Goal: Task Accomplishment & Management: Manage account settings

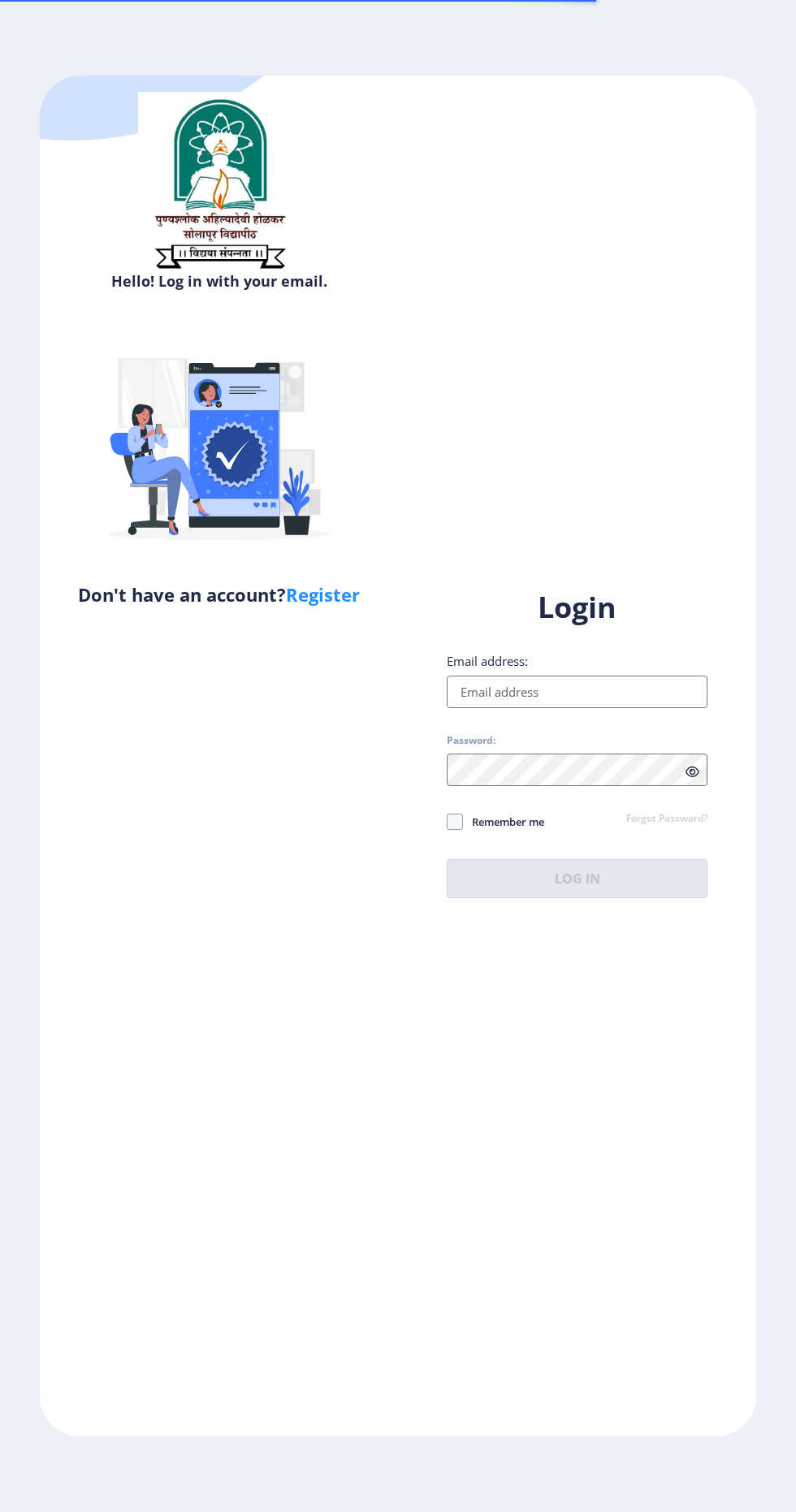
click at [604, 708] on input "Email address:" at bounding box center [577, 692] width 261 height 32
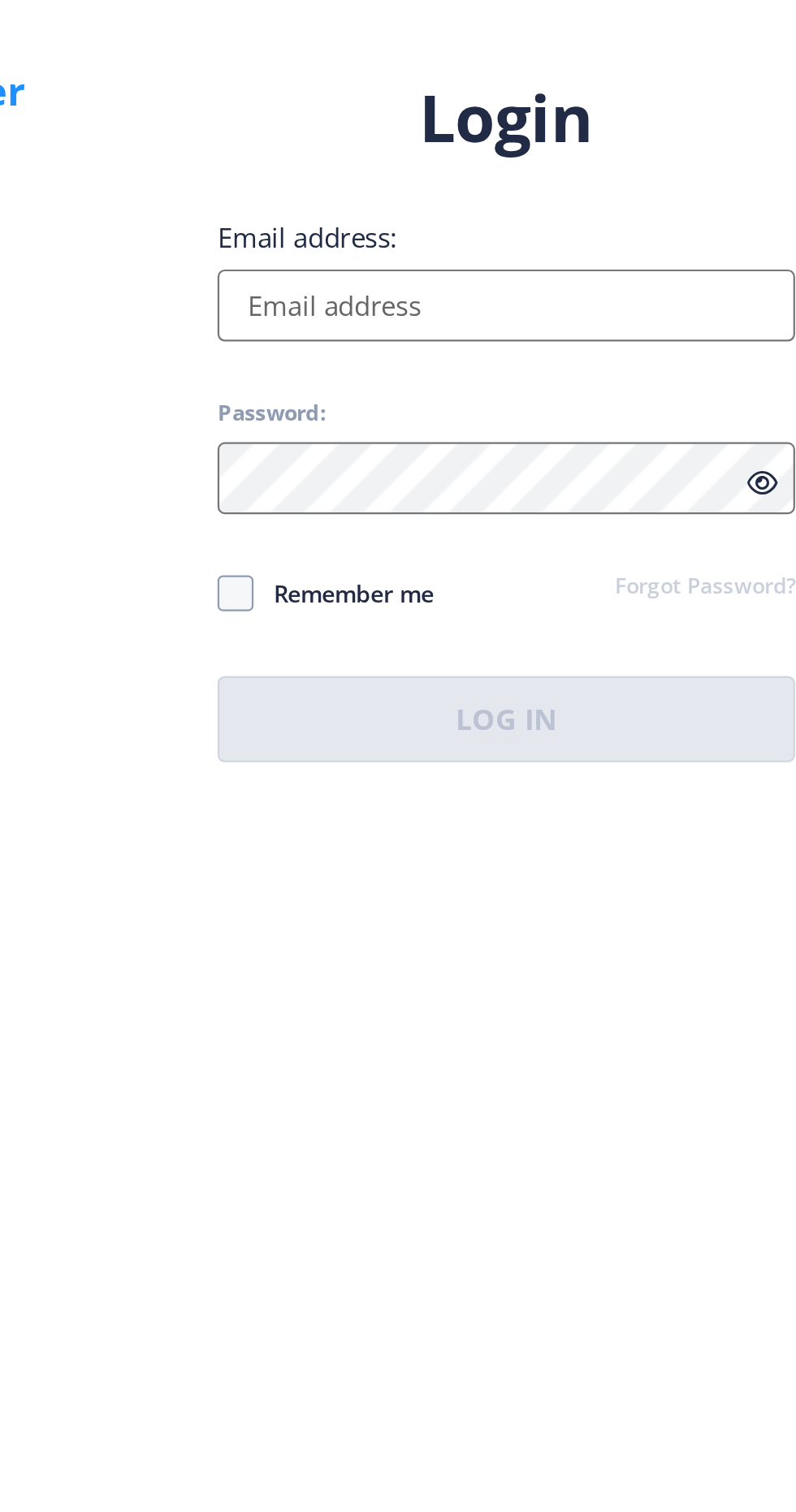
type input "[EMAIL_ADDRESS][DOMAIN_NAME]"
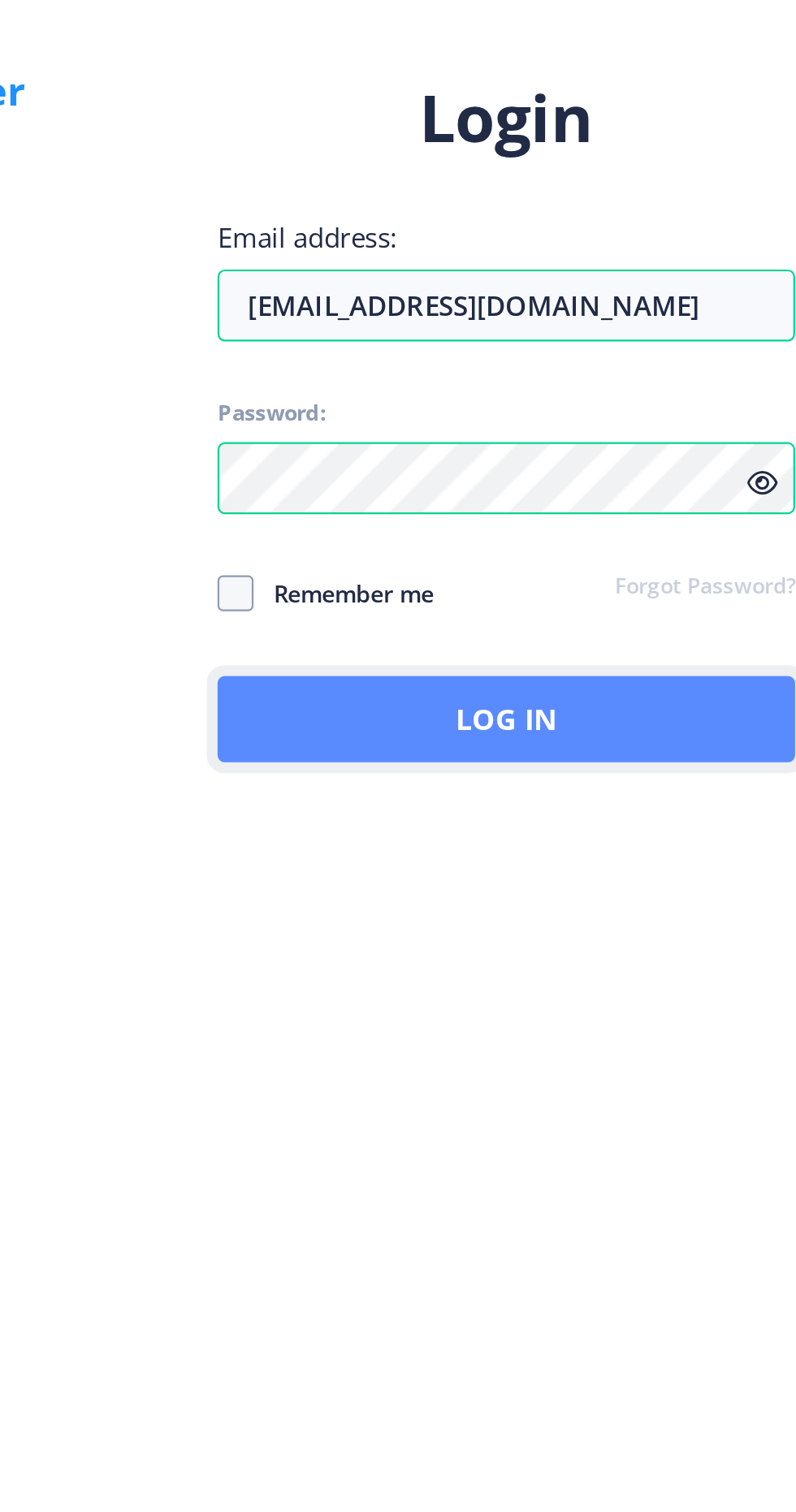
click at [643, 899] on button "Log In" at bounding box center [577, 879] width 261 height 39
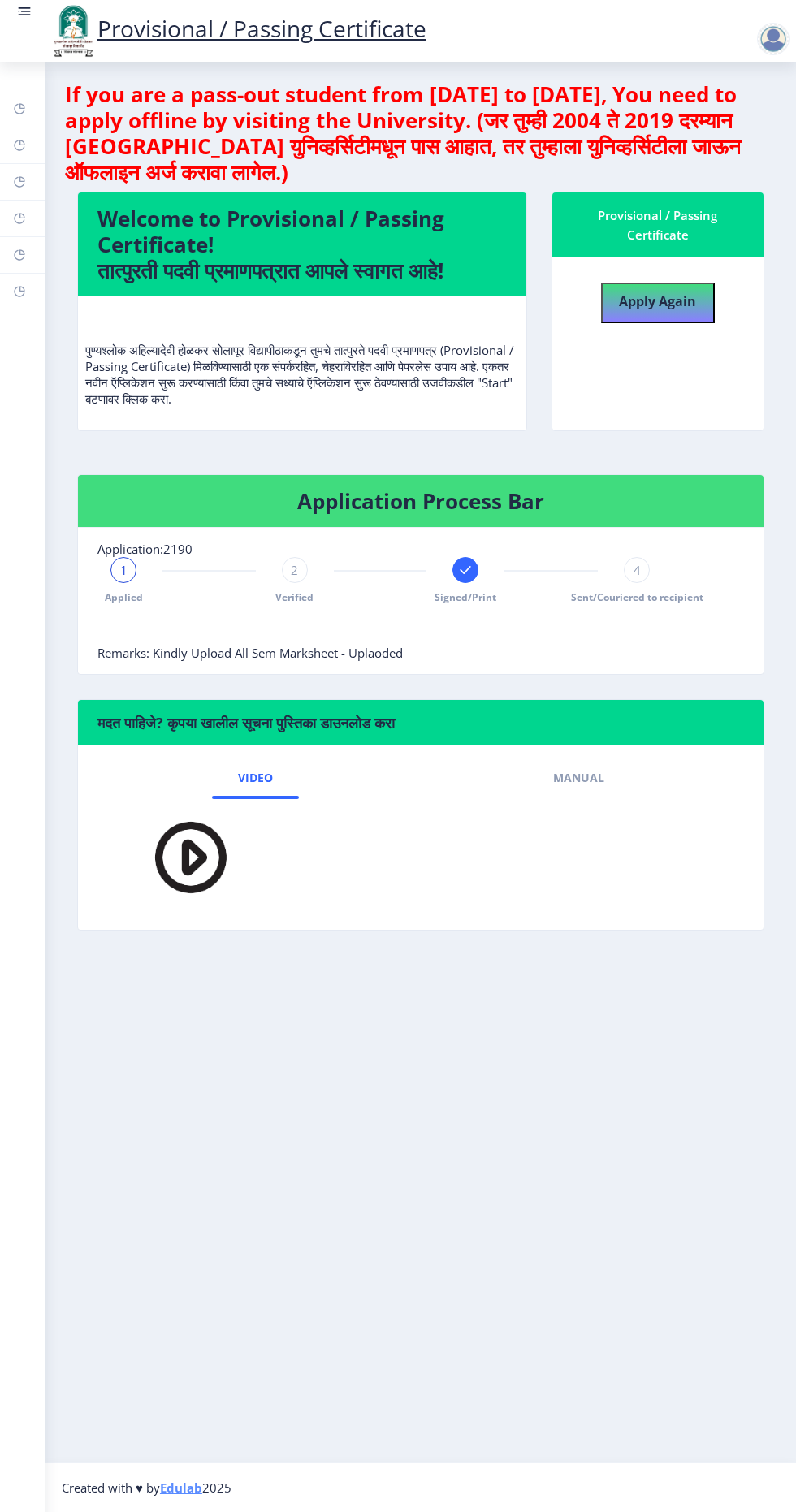
click at [24, 30] on link at bounding box center [24, 30] width 16 height 55
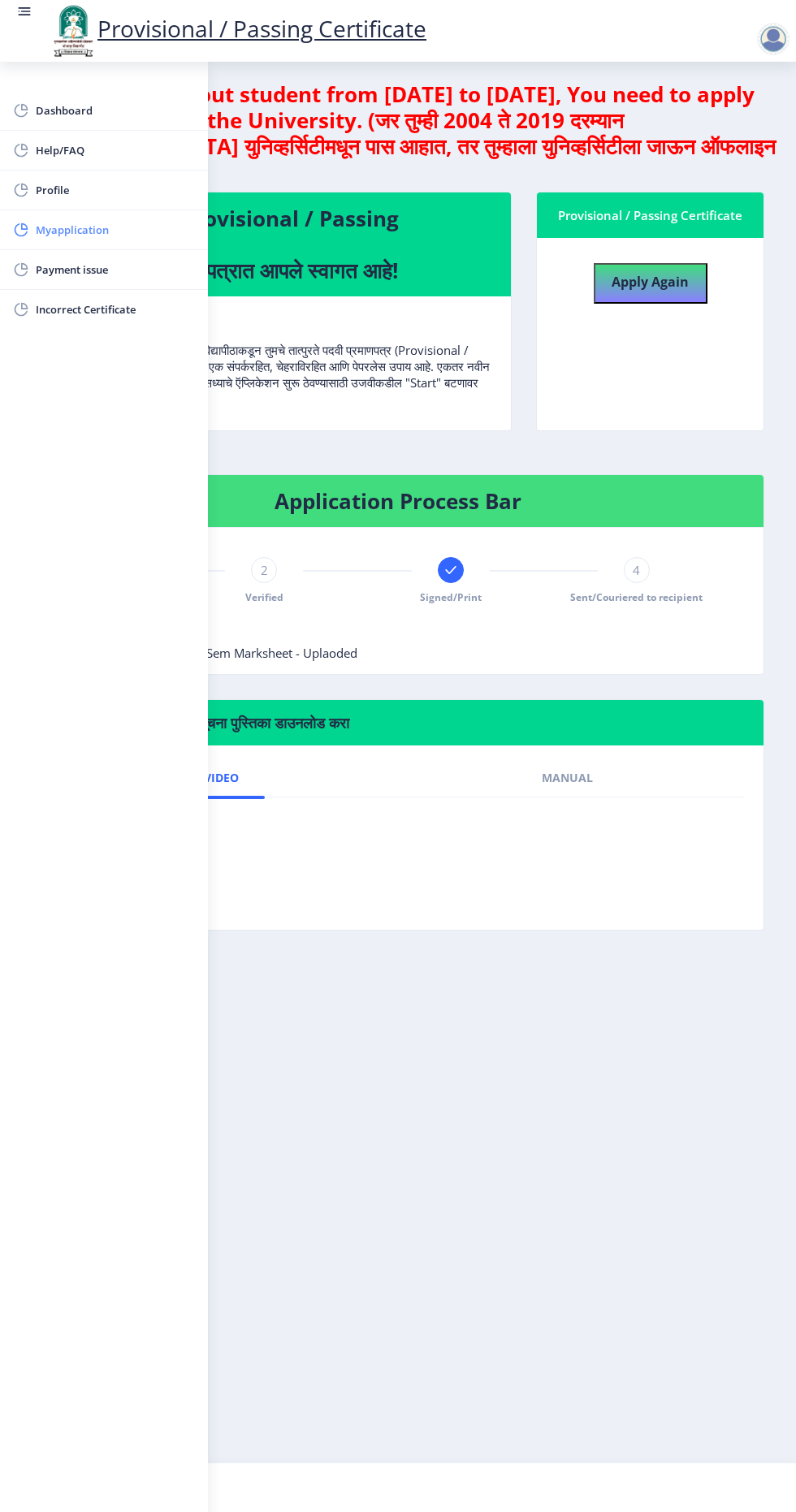
click at [189, 226] on span "Myapplication" at bounding box center [115, 229] width 159 height 19
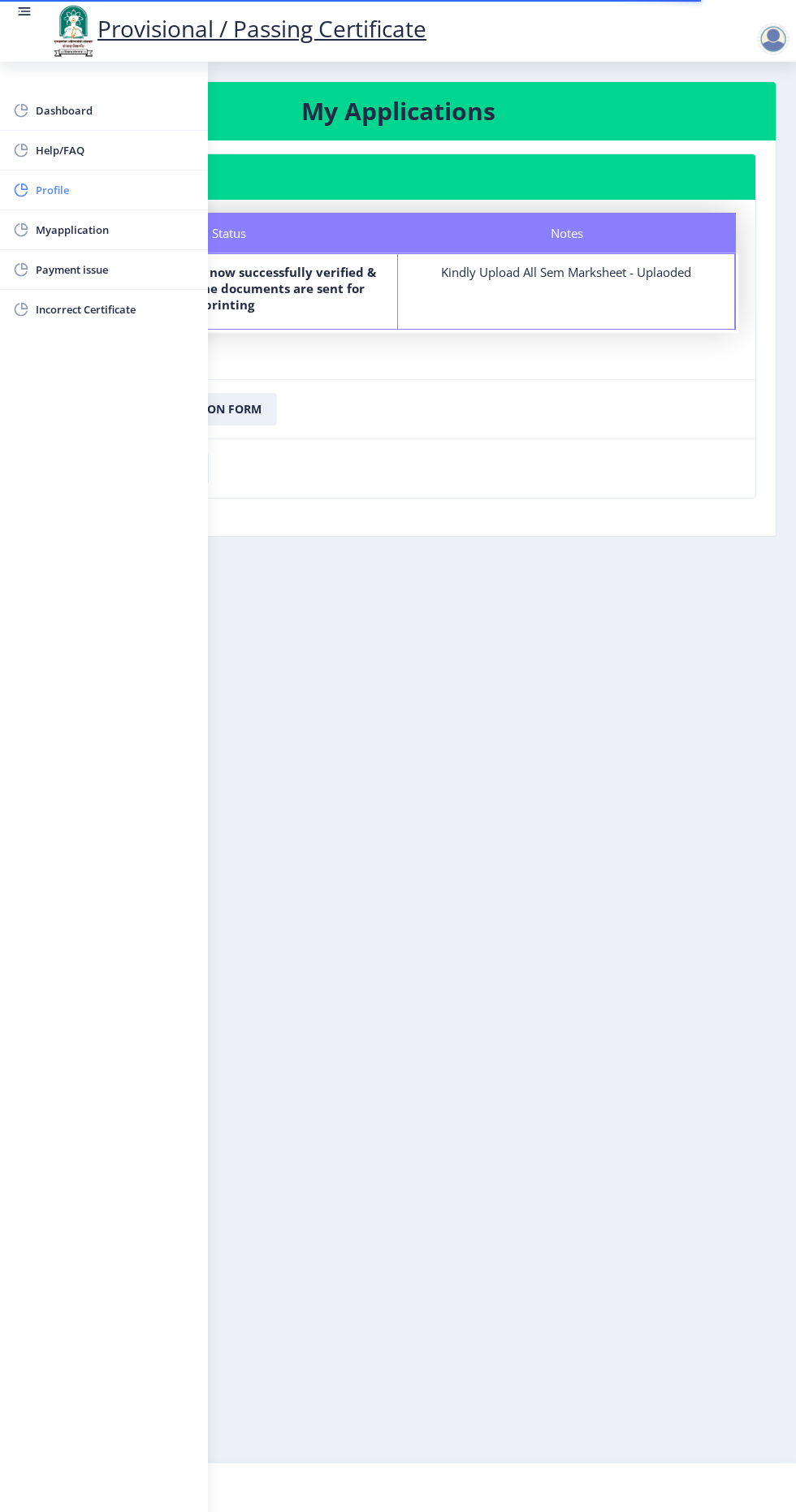
click at [112, 189] on span "Profile" at bounding box center [115, 190] width 159 height 19
select select
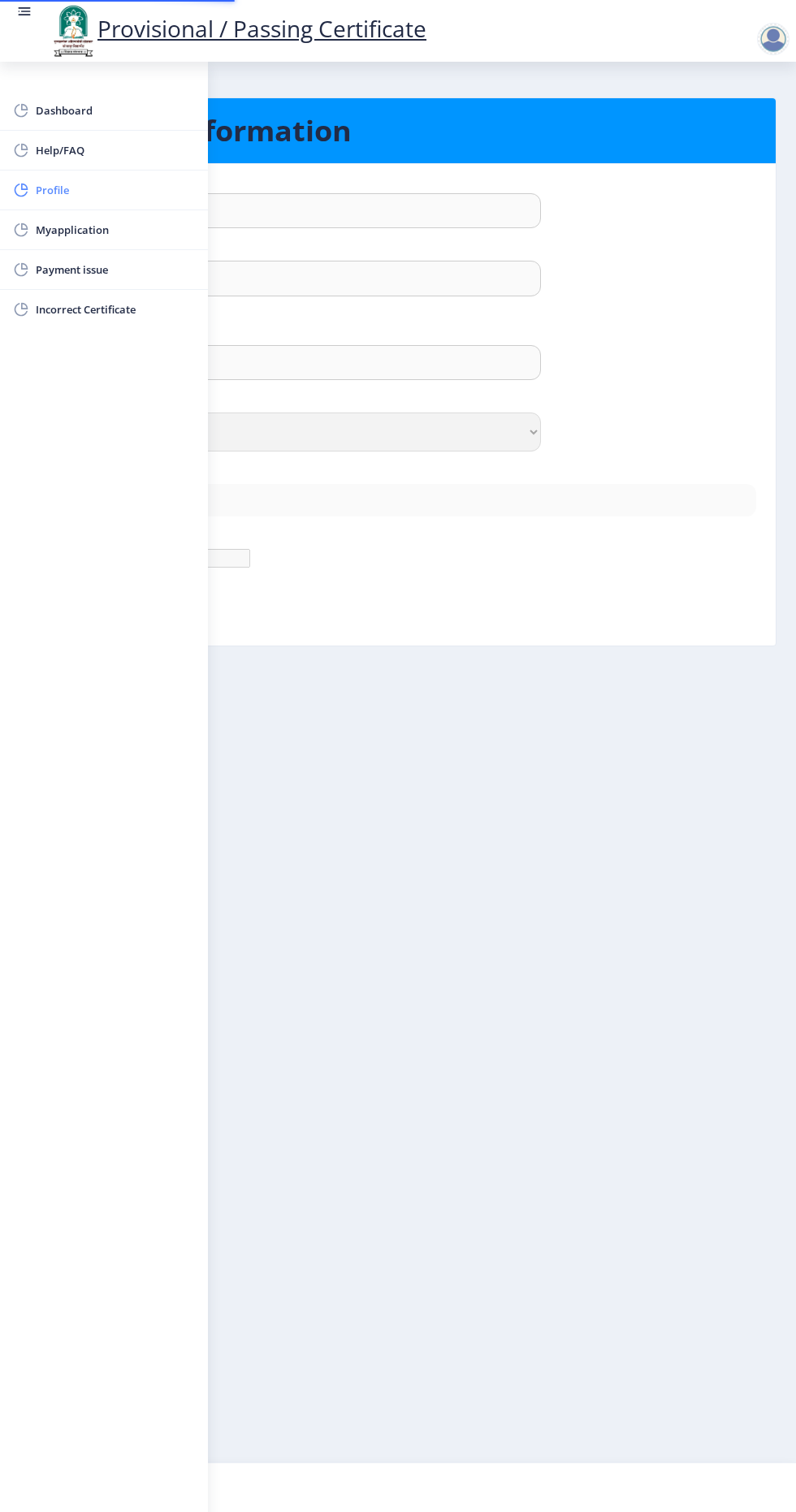
type input "[PERSON_NAME]"
type input "[PERSON_NAME] [PERSON_NAME]"
select select "[DEMOGRAPHIC_DATA]"
type input "[EMAIL_ADDRESS][DOMAIN_NAME]"
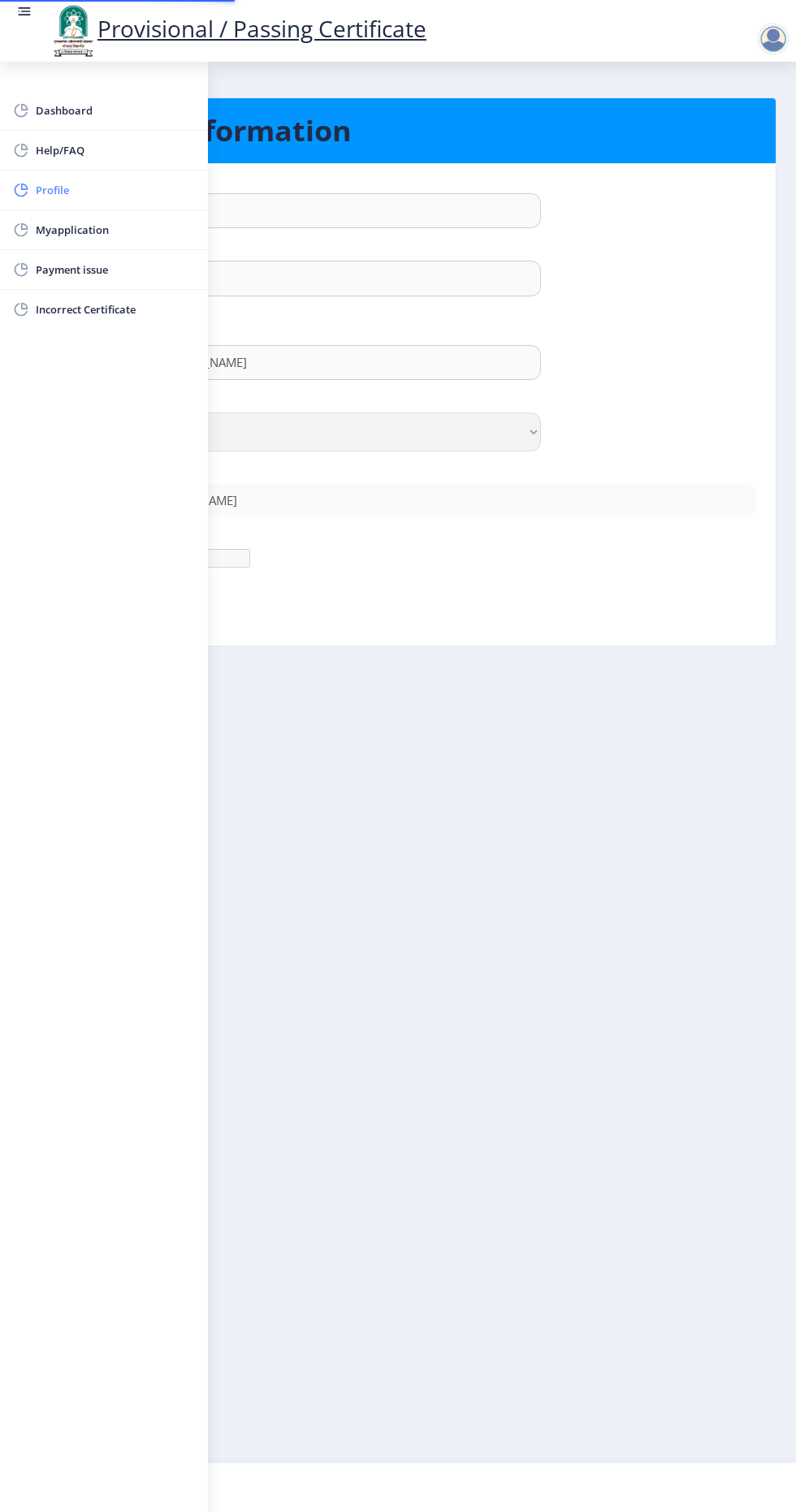
type input "[PHONE_NUMBER]"
